Goal: Task Accomplishment & Management: Manage account settings

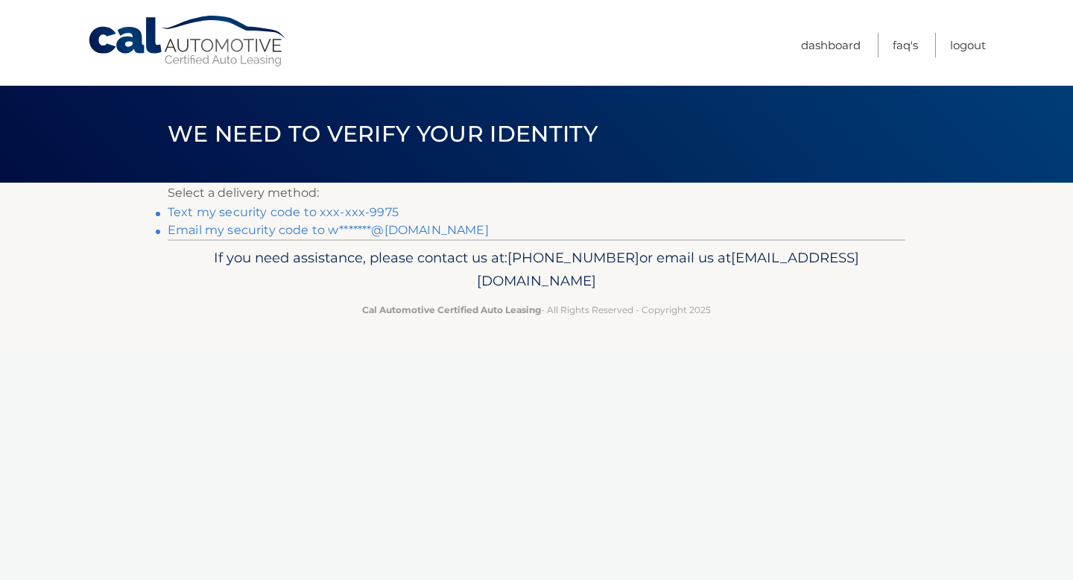
click at [304, 212] on link "Text my security code to xxx-xxx-9975" at bounding box center [283, 212] width 231 height 14
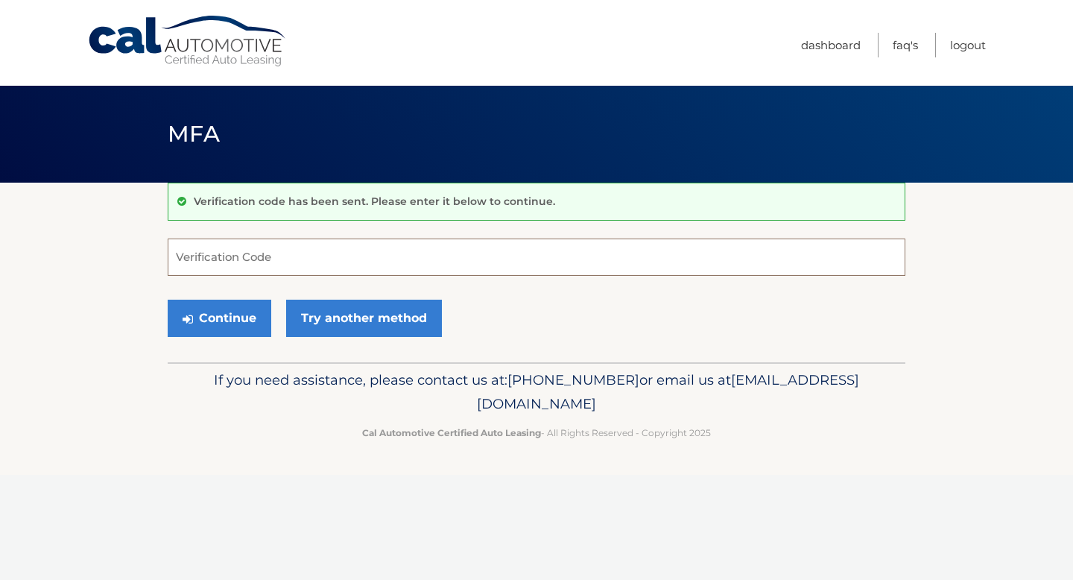
click at [284, 253] on input "Verification Code" at bounding box center [537, 256] width 738 height 37
click at [279, 259] on input "Verification Code" at bounding box center [537, 256] width 738 height 37
type input "423952"
click at [221, 320] on button "Continue" at bounding box center [220, 318] width 104 height 37
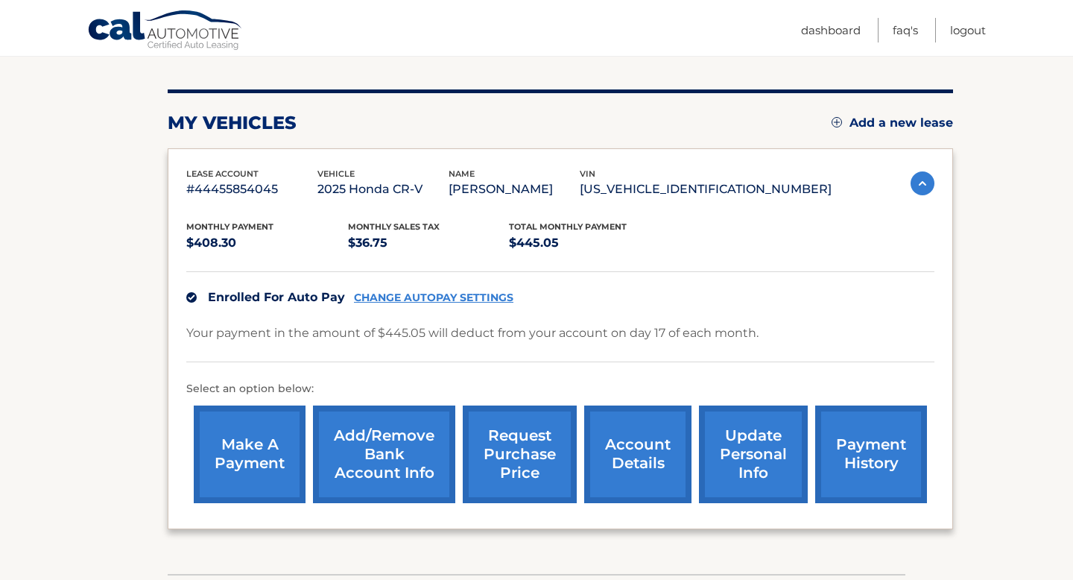
scroll to position [170, 0]
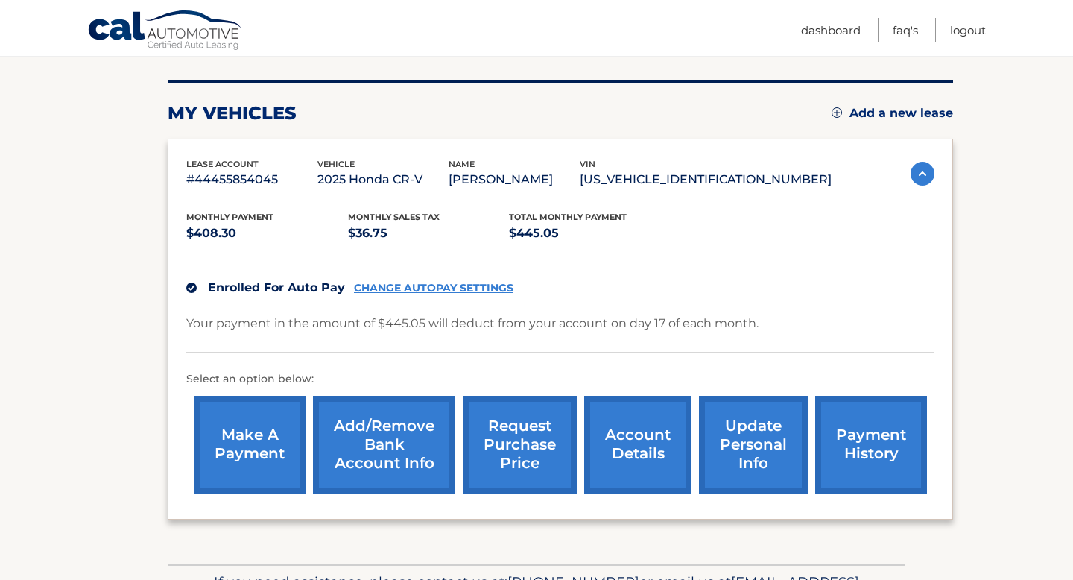
click at [633, 453] on link "account details" at bounding box center [637, 445] width 107 height 98
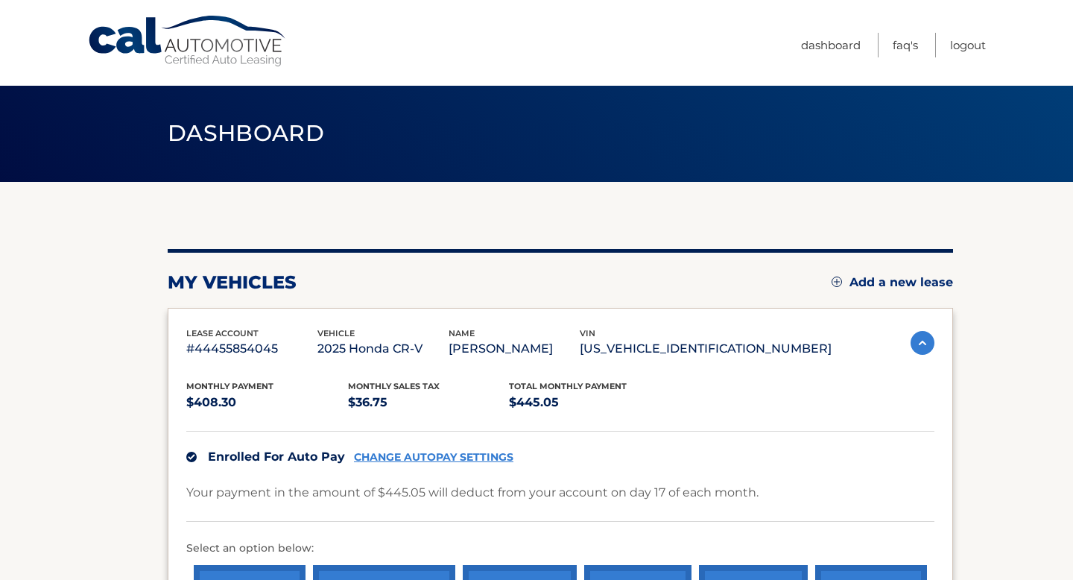
scroll to position [0, 0]
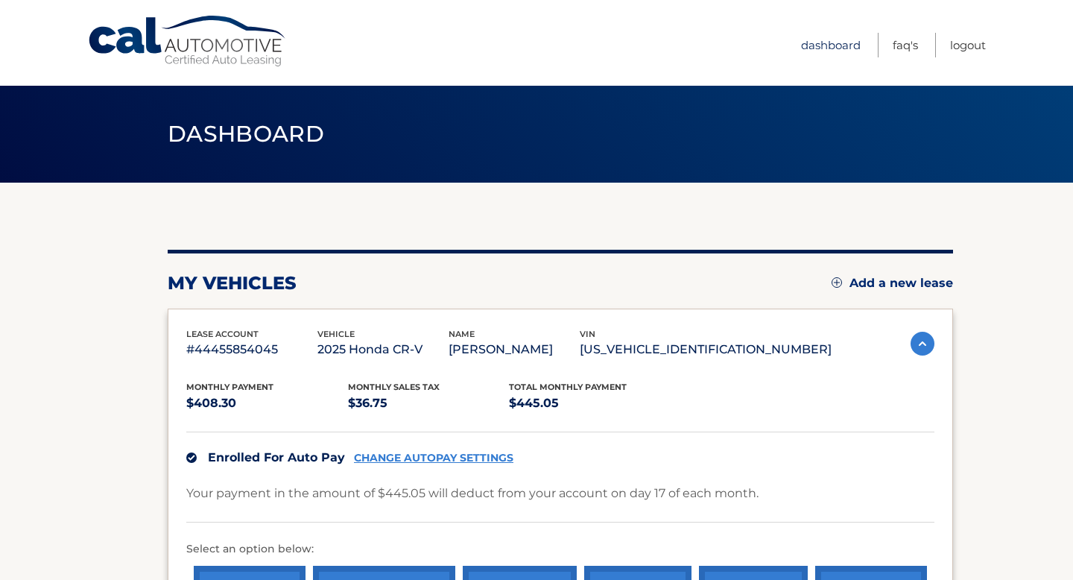
click at [838, 46] on link "Dashboard" at bounding box center [831, 45] width 60 height 25
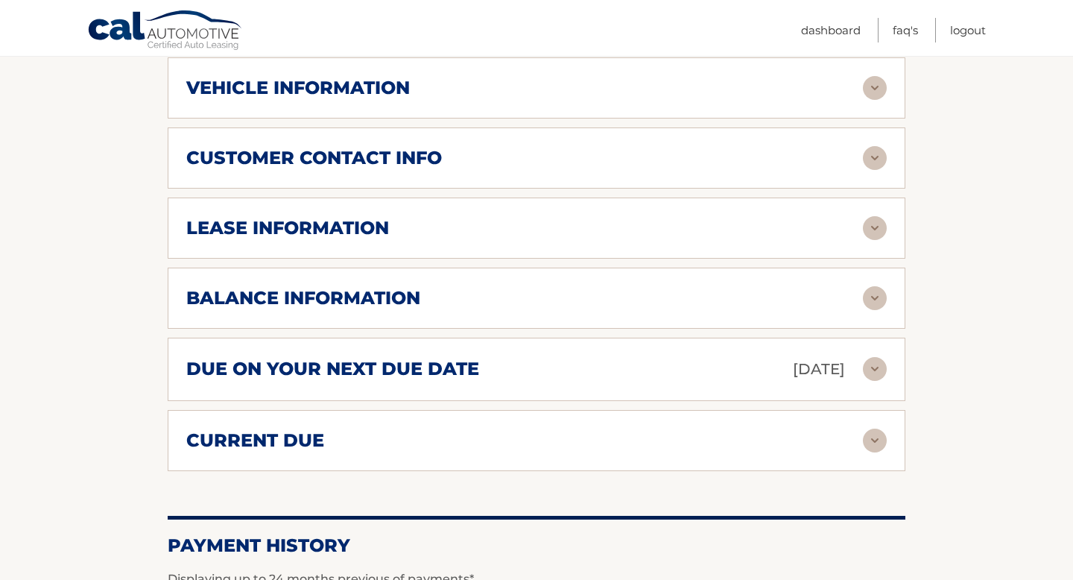
scroll to position [670, 0]
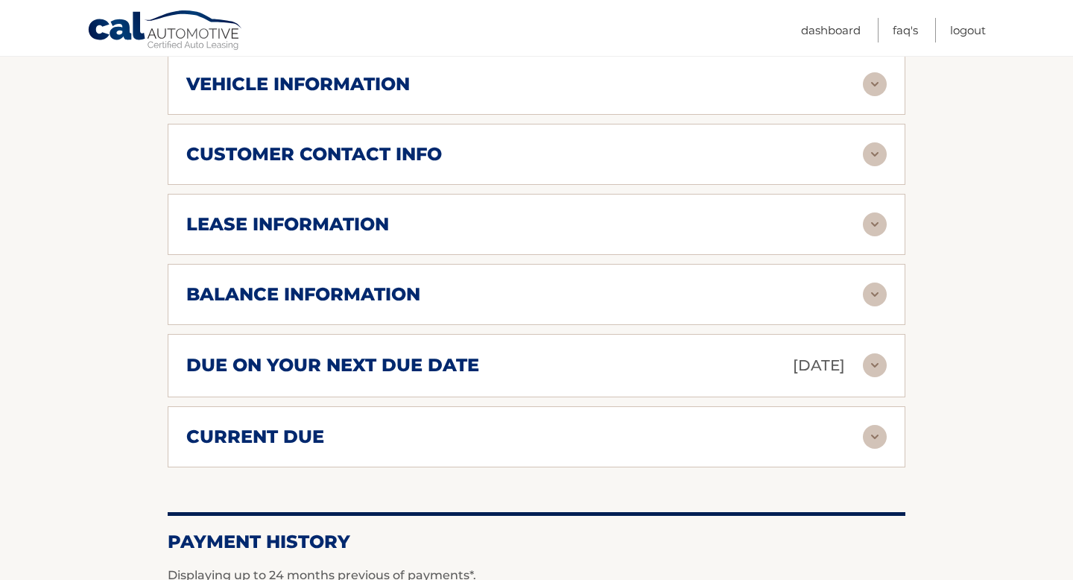
click at [870, 234] on img at bounding box center [875, 224] width 24 height 24
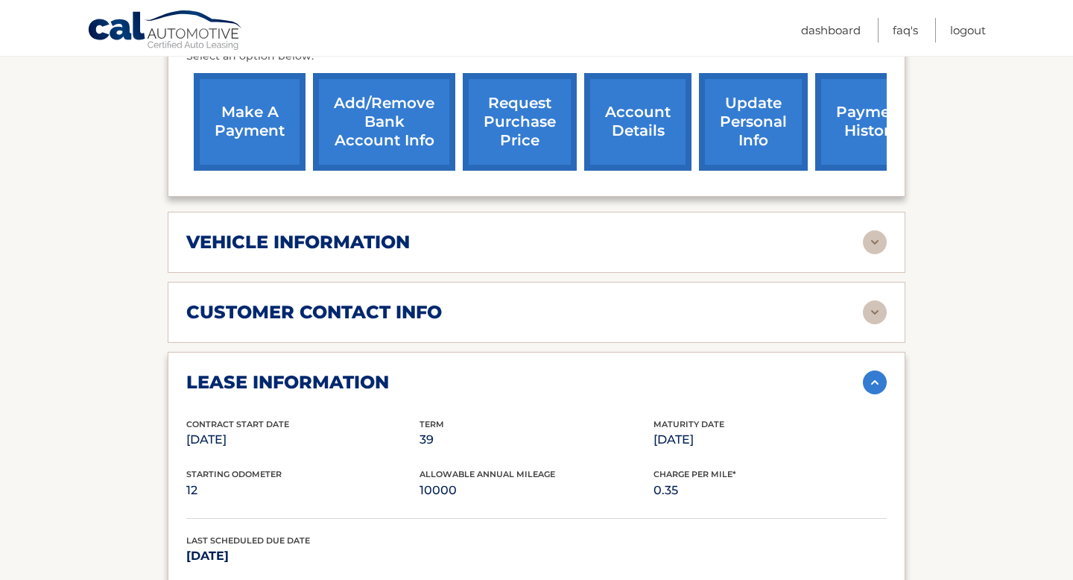
scroll to position [511, 0]
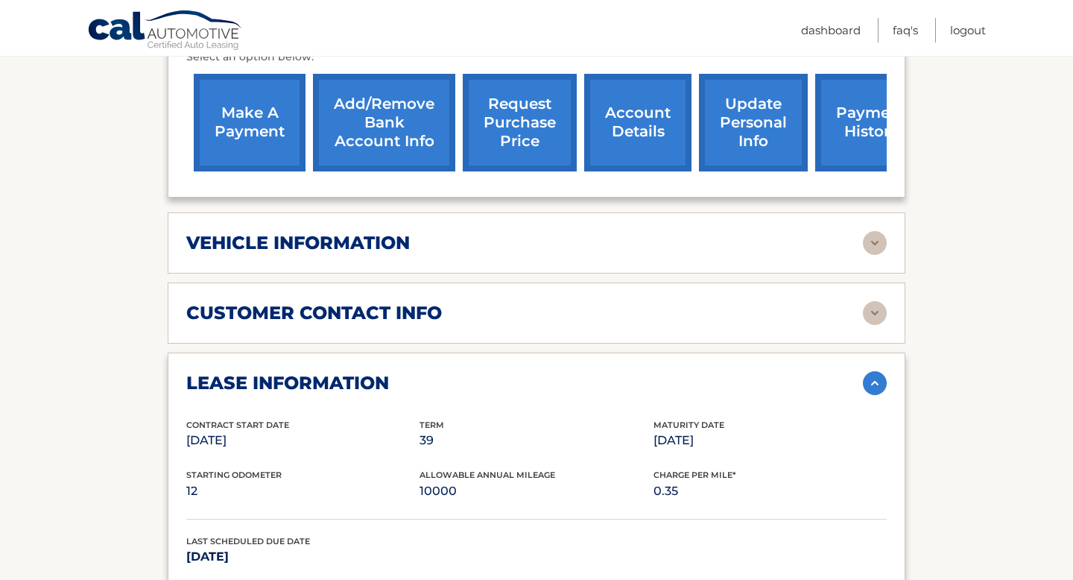
click at [418, 320] on h2 "customer contact info" at bounding box center [314, 313] width 256 height 22
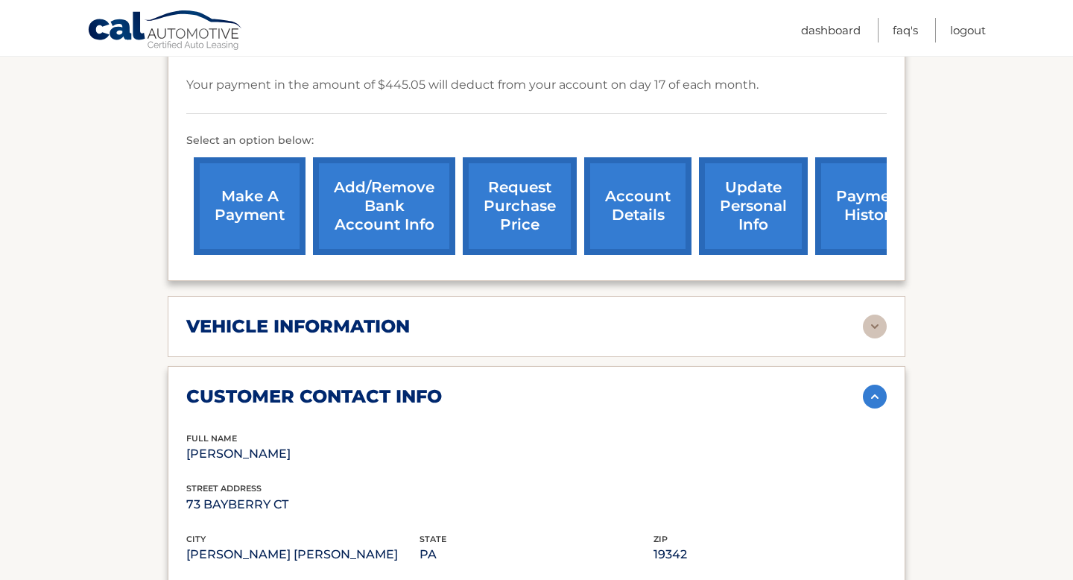
scroll to position [426, 0]
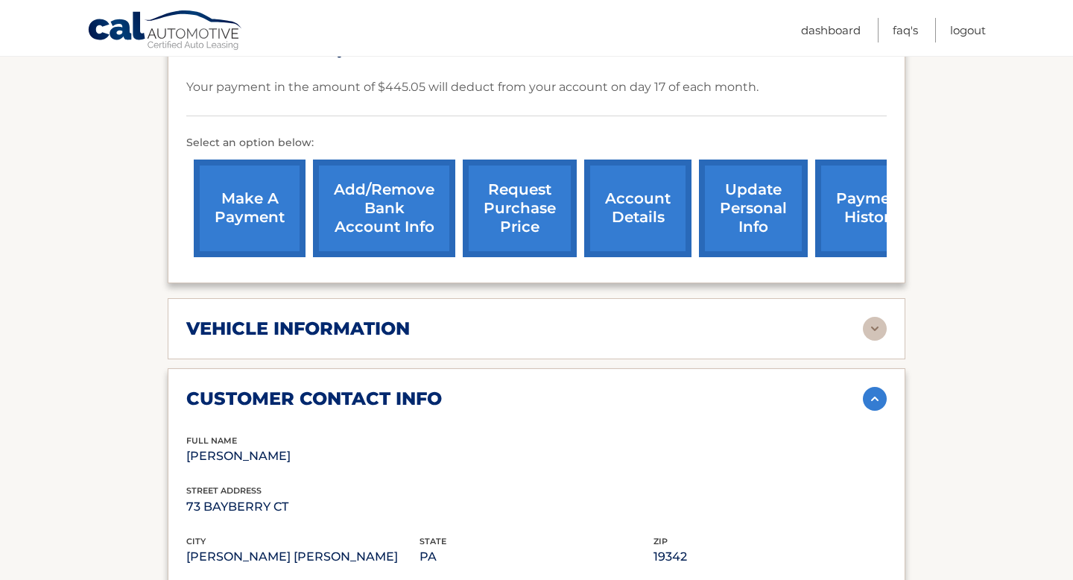
click at [404, 331] on h2 "vehicle information" at bounding box center [298, 328] width 224 height 22
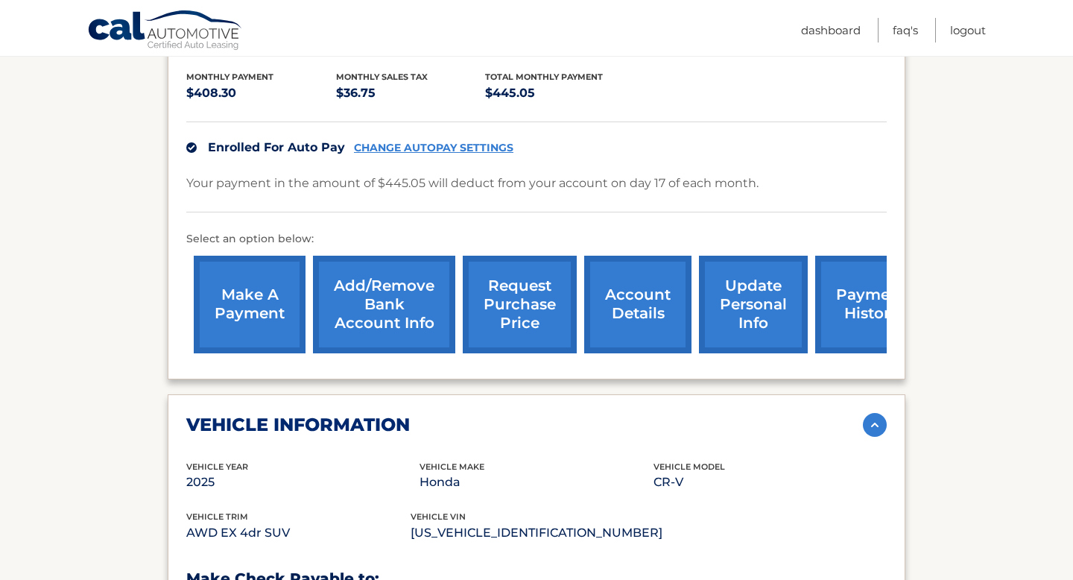
scroll to position [329, 0]
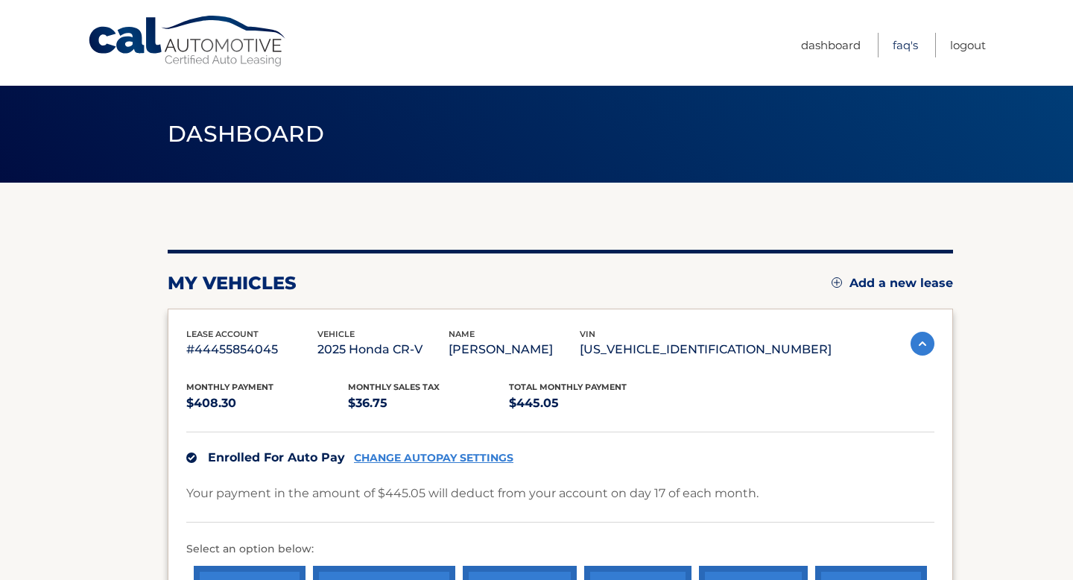
click at [899, 48] on link "FAQ's" at bounding box center [905, 45] width 25 height 25
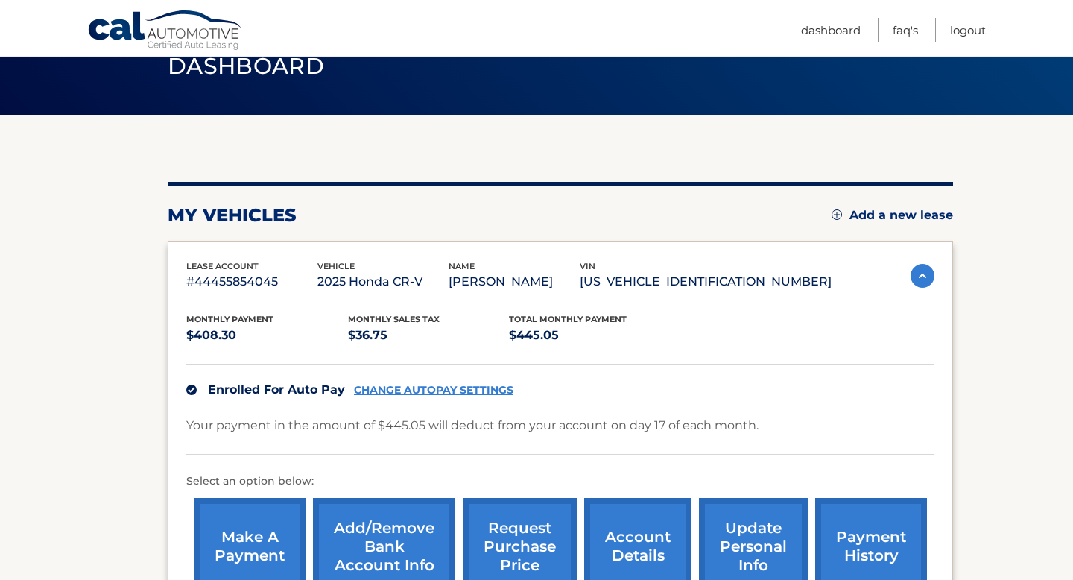
scroll to position [83, 0]
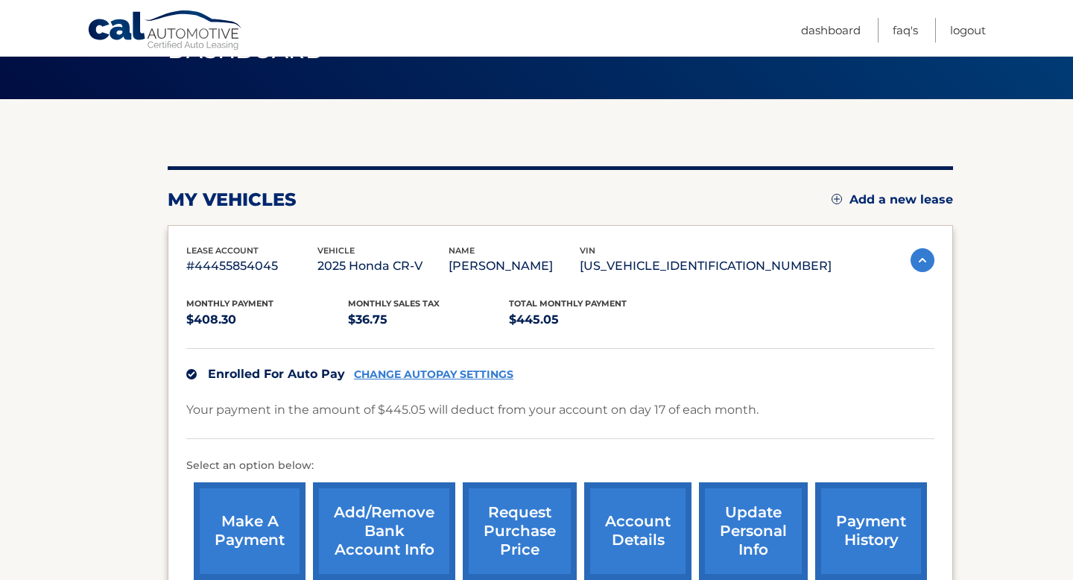
click at [209, 268] on p "#44455854045" at bounding box center [251, 266] width 131 height 21
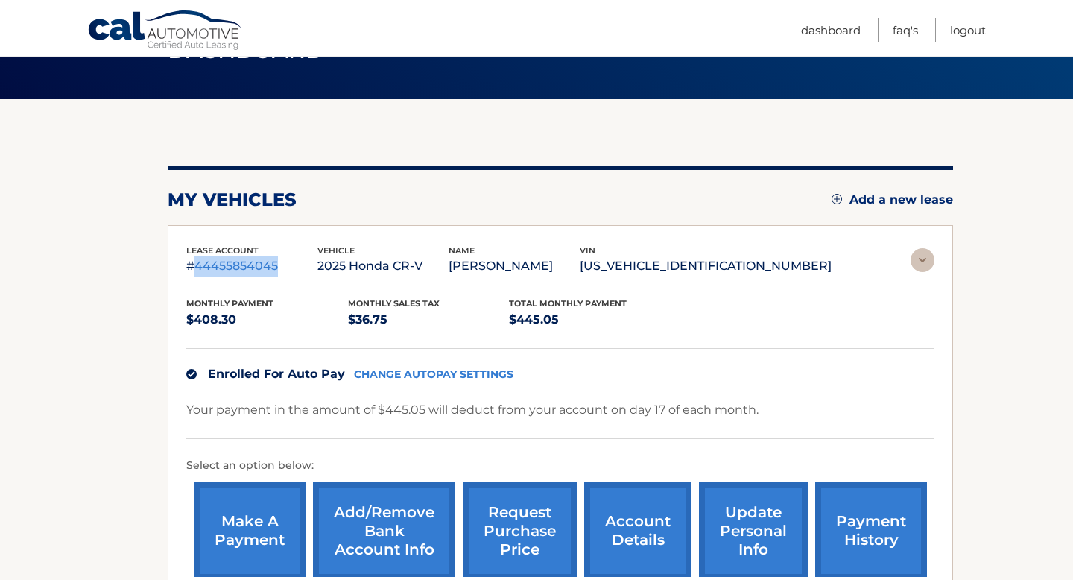
click at [209, 268] on p "#44455854045" at bounding box center [251, 266] width 131 height 21
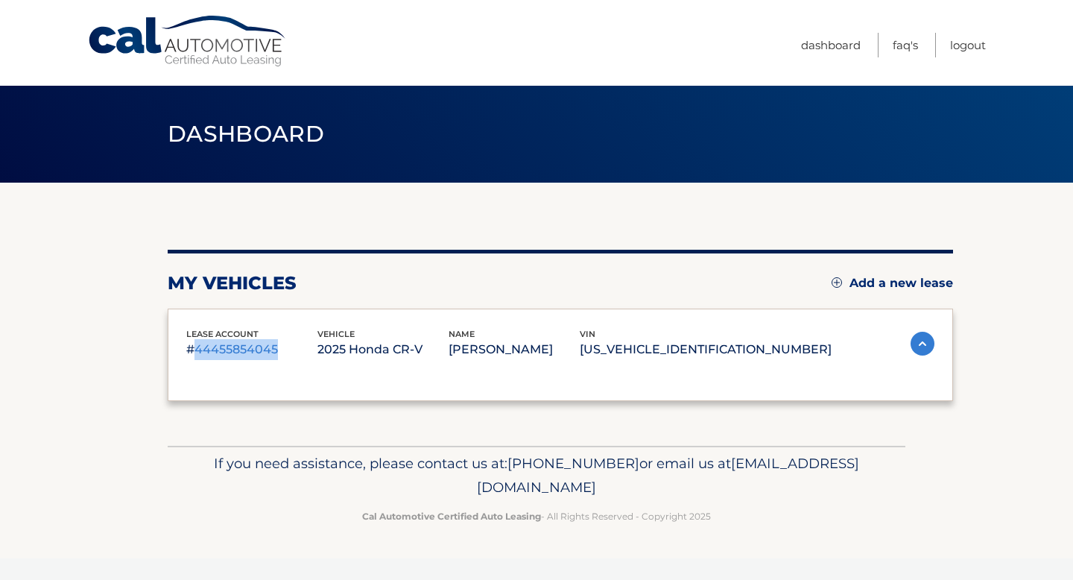
scroll to position [0, 0]
click at [209, 268] on div "my vehicles Add a new lease lease account #44455854045 vehicle 2025 Honda CR-V …" at bounding box center [561, 325] width 786 height 151
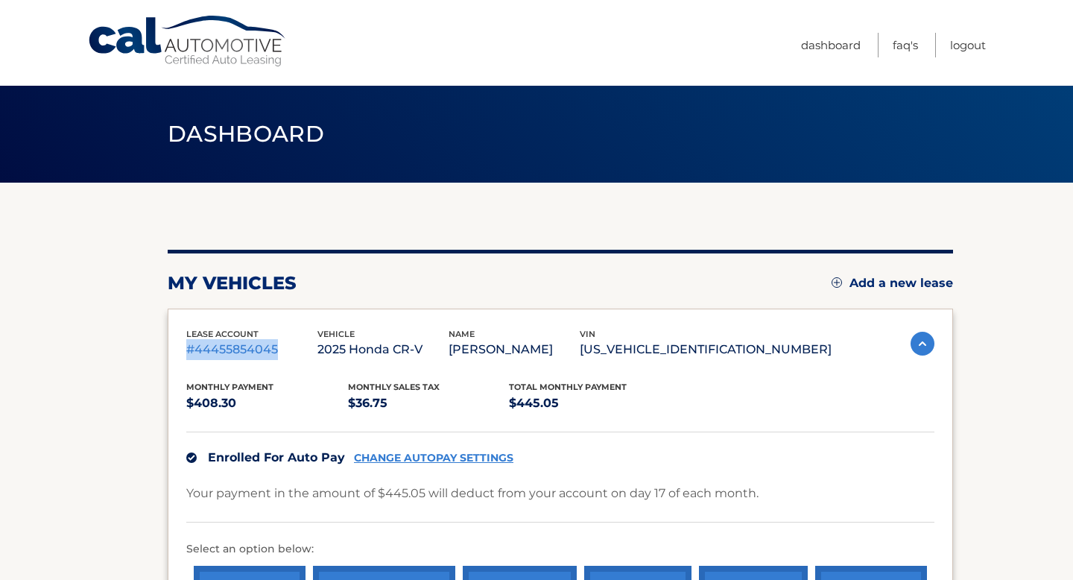
drag, startPoint x: 188, startPoint y: 353, endPoint x: 277, endPoint y: 351, distance: 88.7
click at [277, 351] on p "#44455854045" at bounding box center [251, 349] width 131 height 21
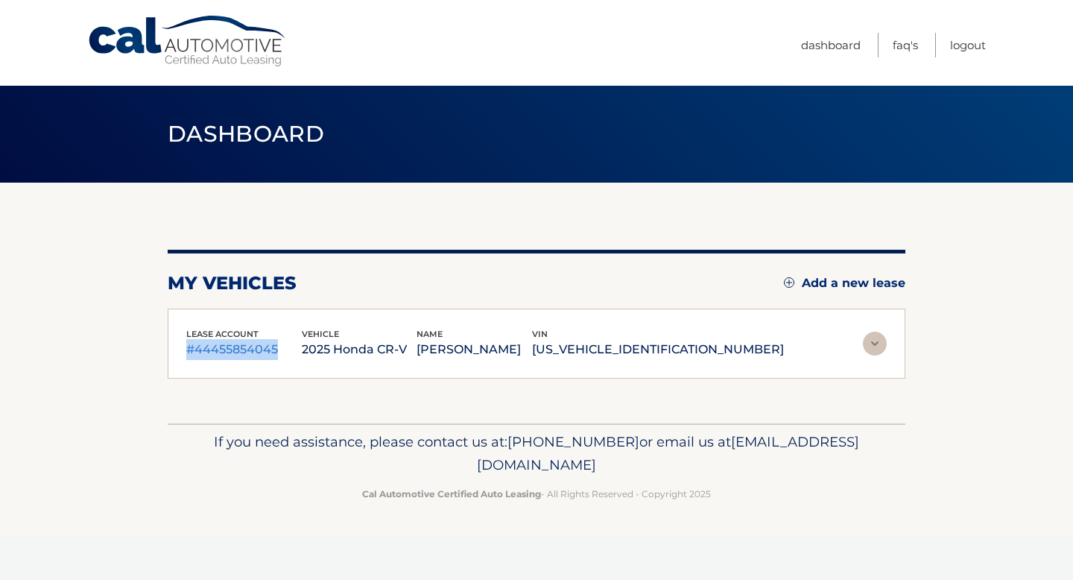
copy p "#44455854045"
click at [563, 290] on div "my vehicles Add a new lease" at bounding box center [537, 283] width 738 height 22
click at [901, 48] on link "FAQ's" at bounding box center [905, 45] width 25 height 25
click at [836, 42] on link "Dashboard" at bounding box center [831, 45] width 60 height 25
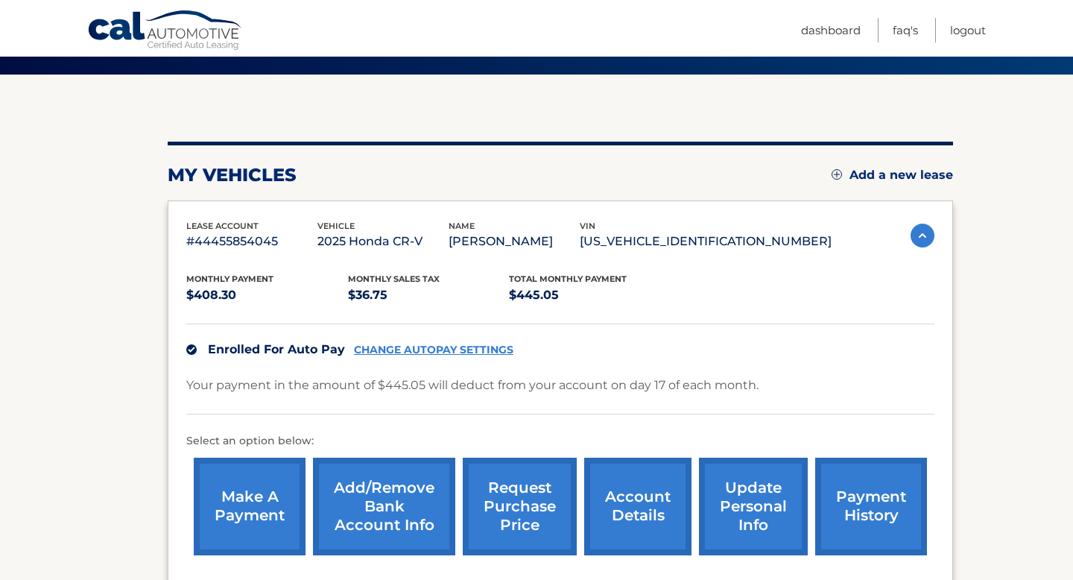
scroll to position [267, 0]
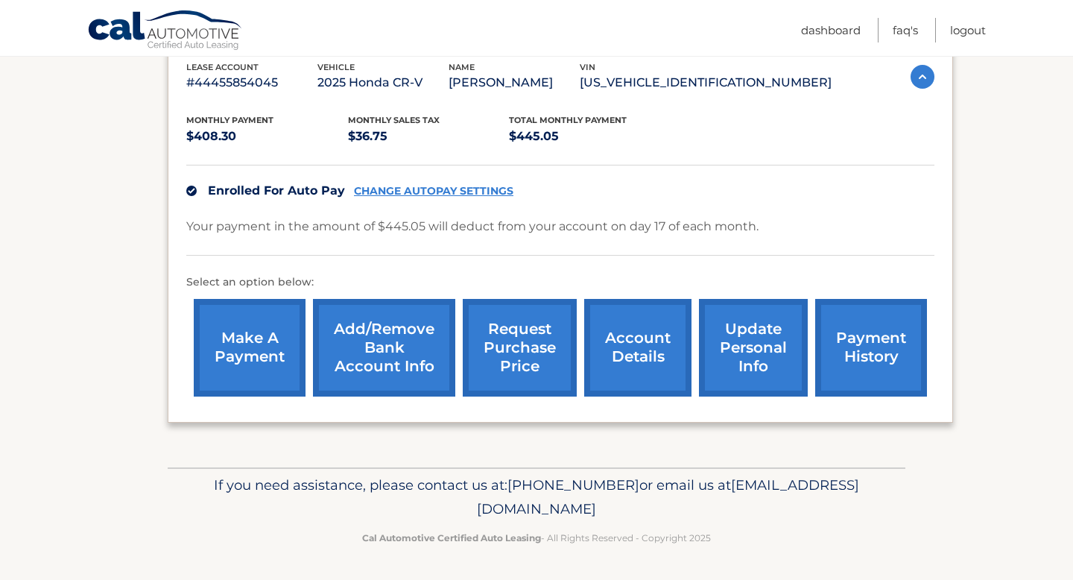
drag, startPoint x: 408, startPoint y: 510, endPoint x: 666, endPoint y: 508, distance: 257.1
click at [666, 508] on span "[EMAIL_ADDRESS][DOMAIN_NAME]" at bounding box center [668, 496] width 382 height 41
copy span "[EMAIL_ADDRESS][DOMAIN_NAME]"
click at [493, 234] on p "Your payment in the amount of $445.05 will deduct from your account on day 17 o…" at bounding box center [472, 226] width 572 height 21
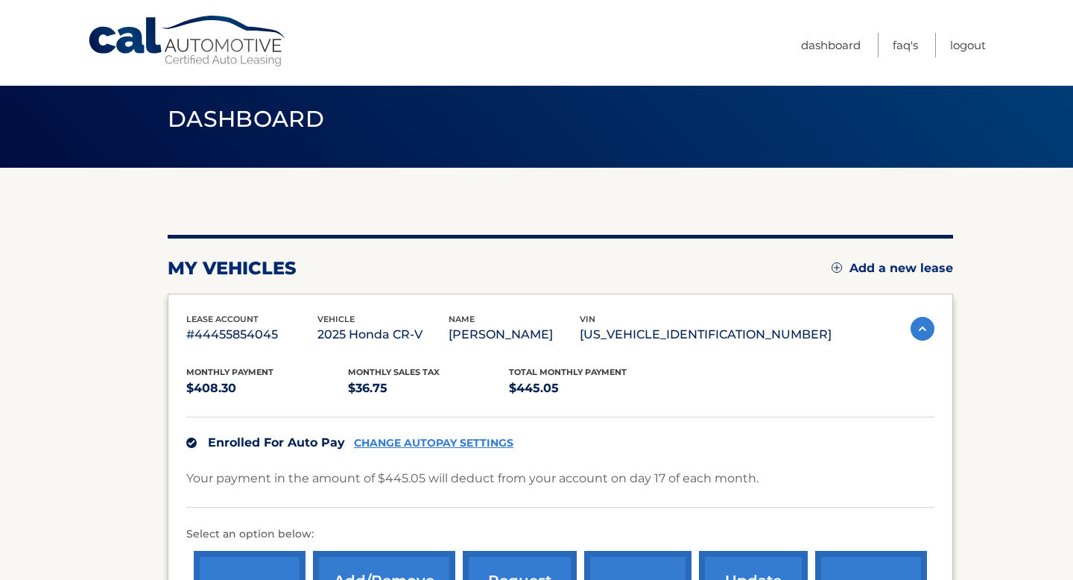
scroll to position [0, 0]
